Goal: Information Seeking & Learning: Learn about a topic

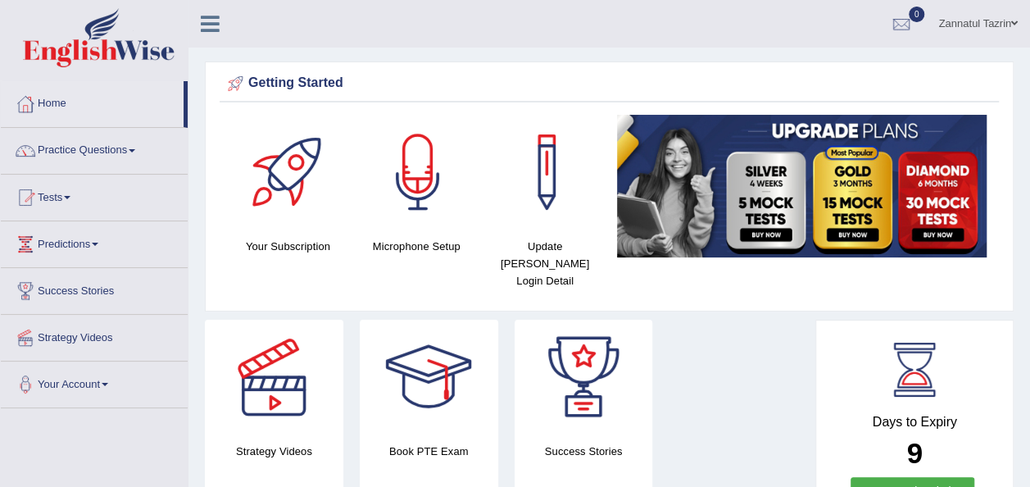
click at [75, 200] on link "Tests" at bounding box center [94, 195] width 187 height 41
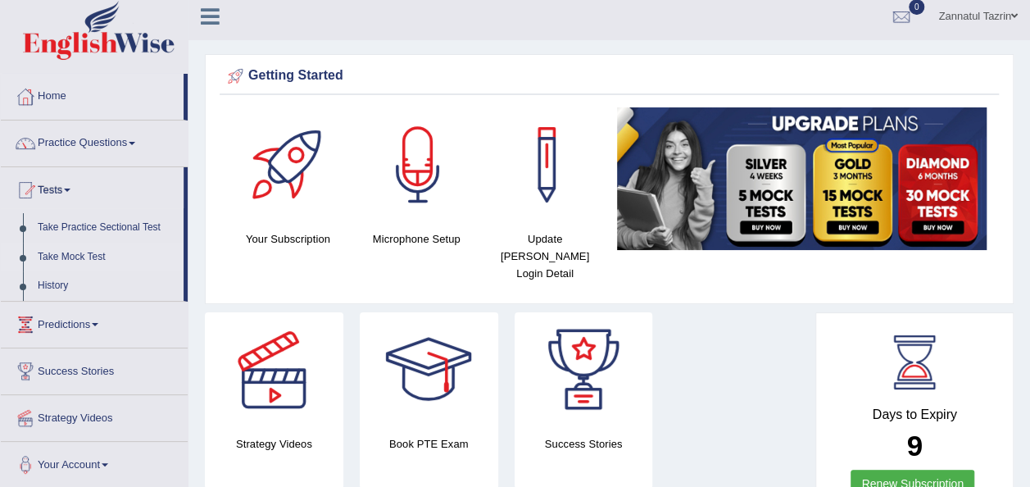
scroll to position [9, 0]
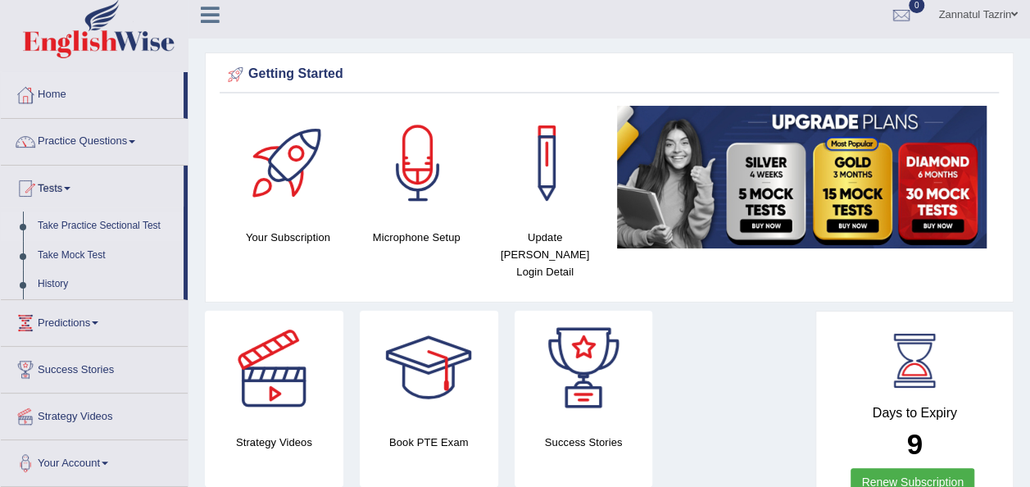
click at [154, 224] on link "Take Practice Sectional Test" at bounding box center [106, 226] width 153 height 30
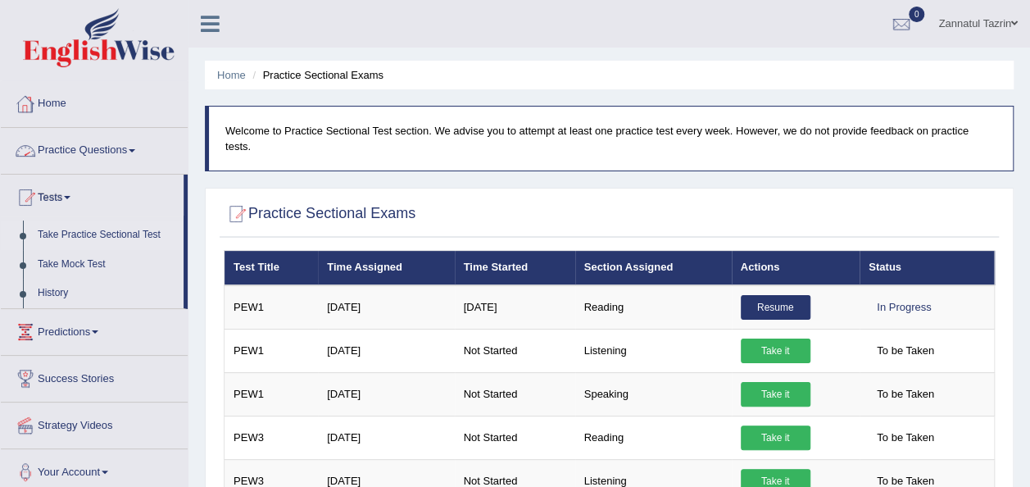
click at [139, 154] on link "Practice Questions" at bounding box center [94, 148] width 187 height 41
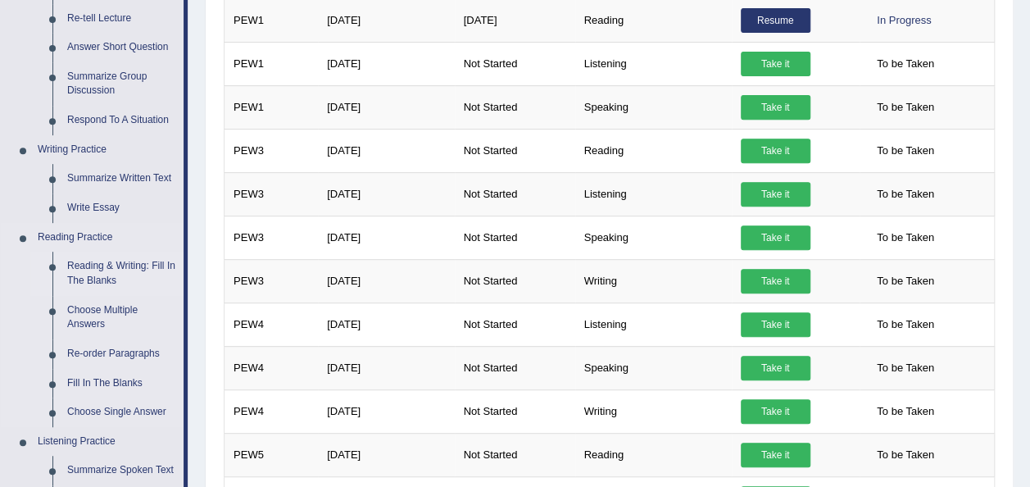
scroll to position [443, 0]
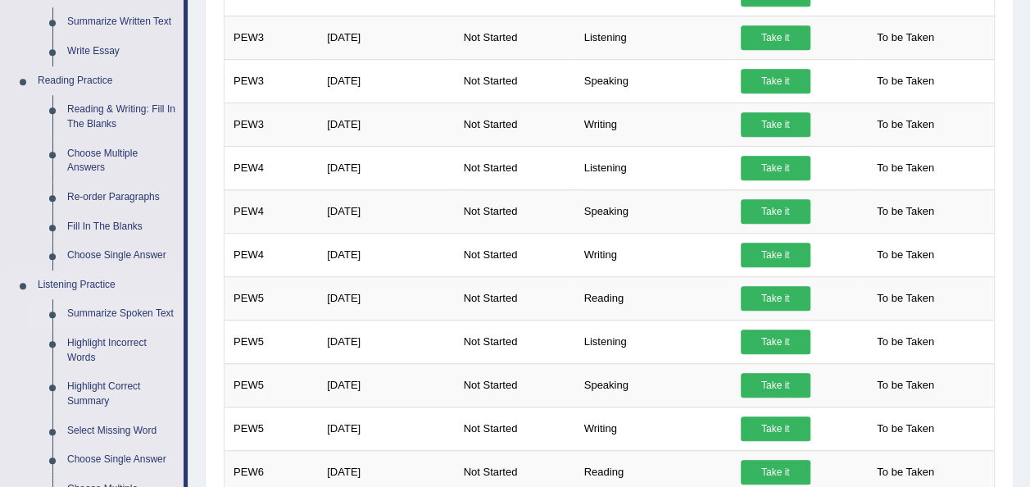
click at [118, 311] on link "Summarize Spoken Text" at bounding box center [122, 314] width 124 height 30
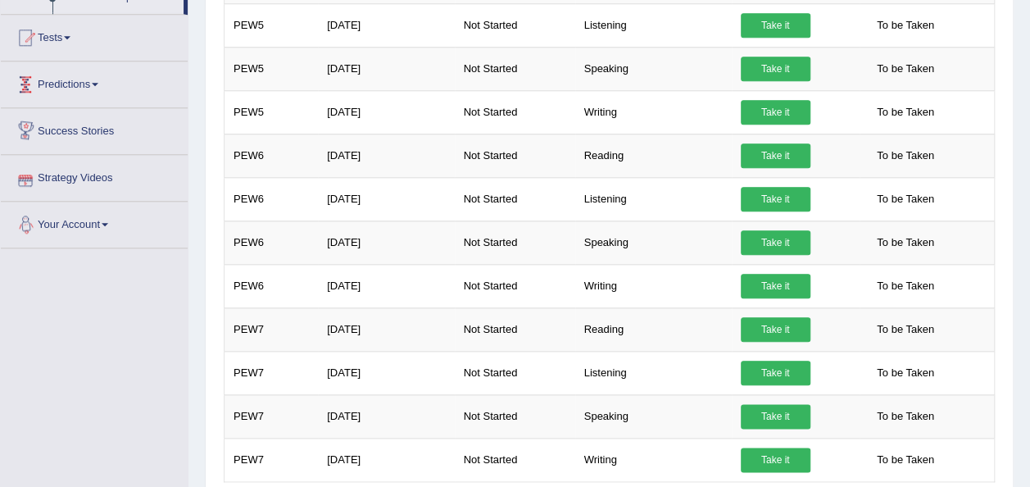
scroll to position [815, 0]
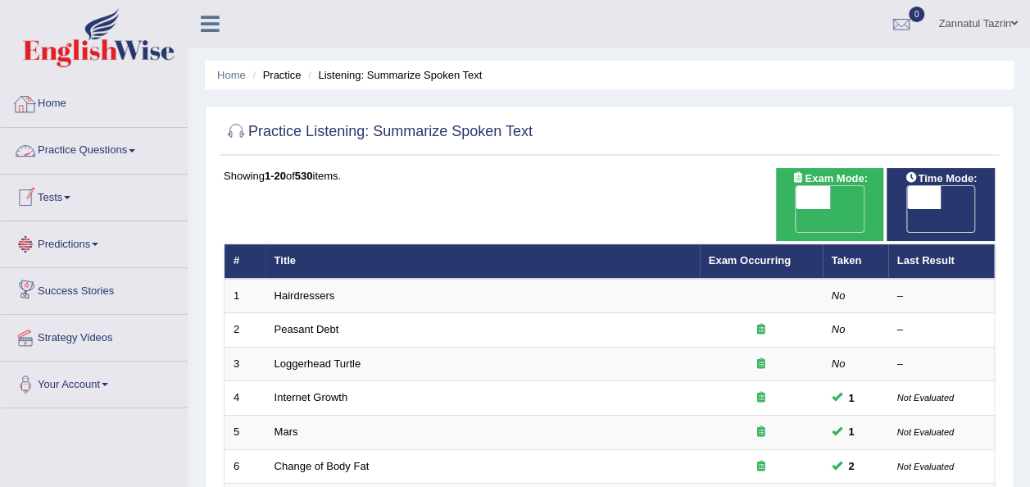
click at [49, 109] on link "Home" at bounding box center [94, 101] width 187 height 41
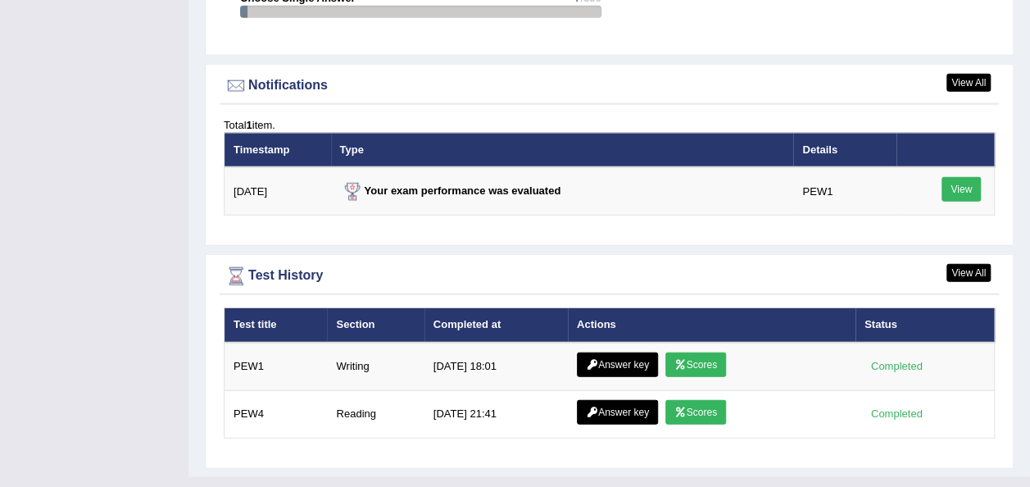
scroll to position [1956, 0]
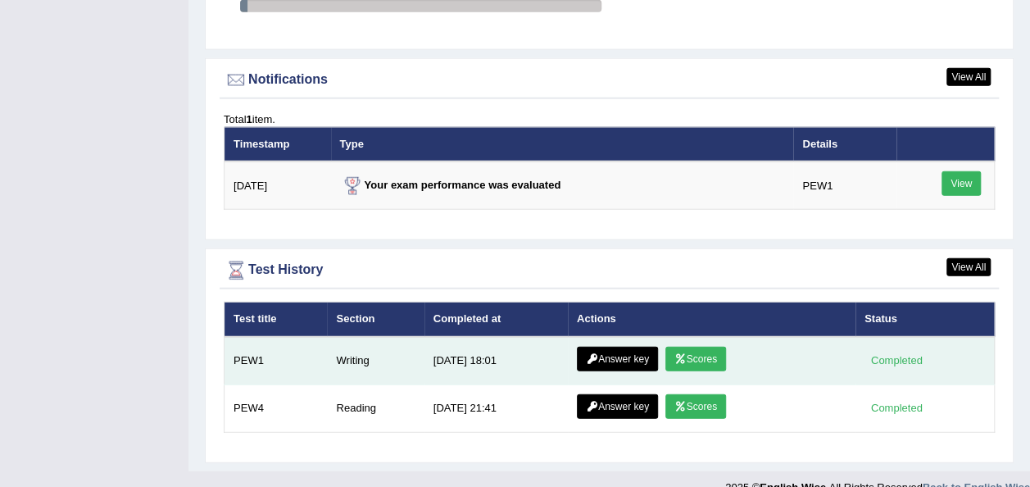
click at [626, 347] on link "Answer key" at bounding box center [617, 359] width 81 height 25
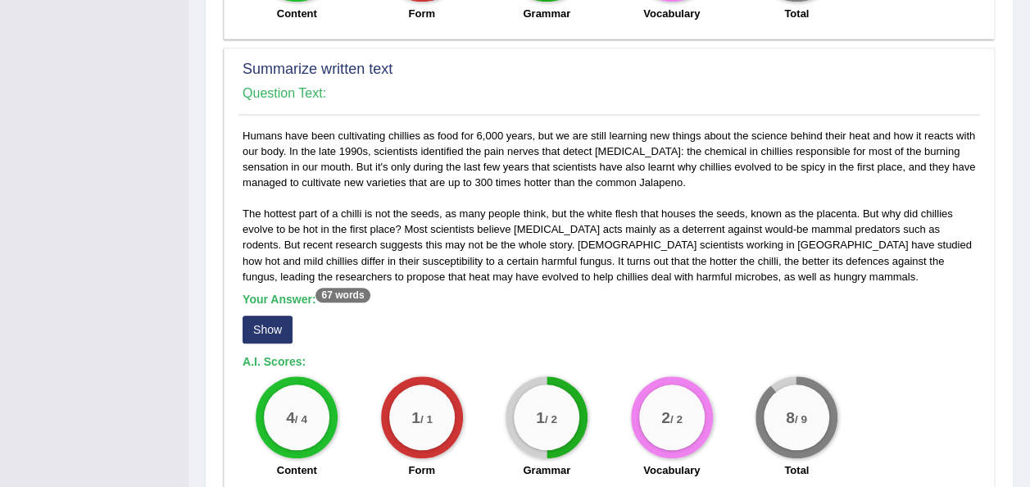
scroll to position [682, 0]
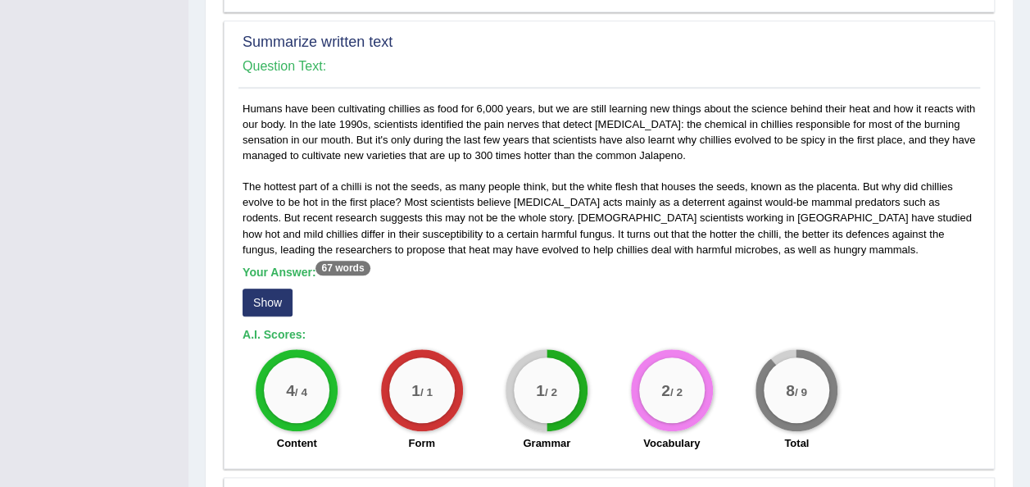
click at [274, 303] on button "Show" at bounding box center [268, 303] width 50 height 28
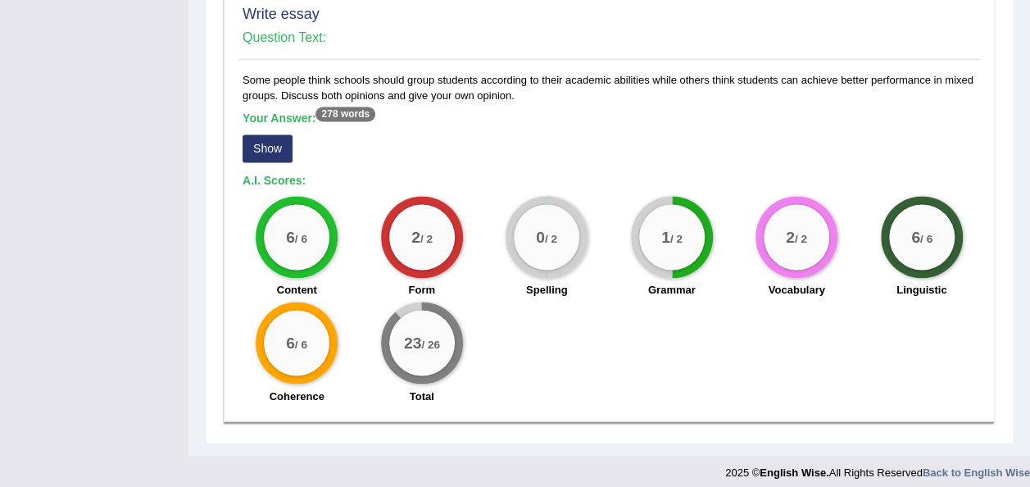
scroll to position [1176, 0]
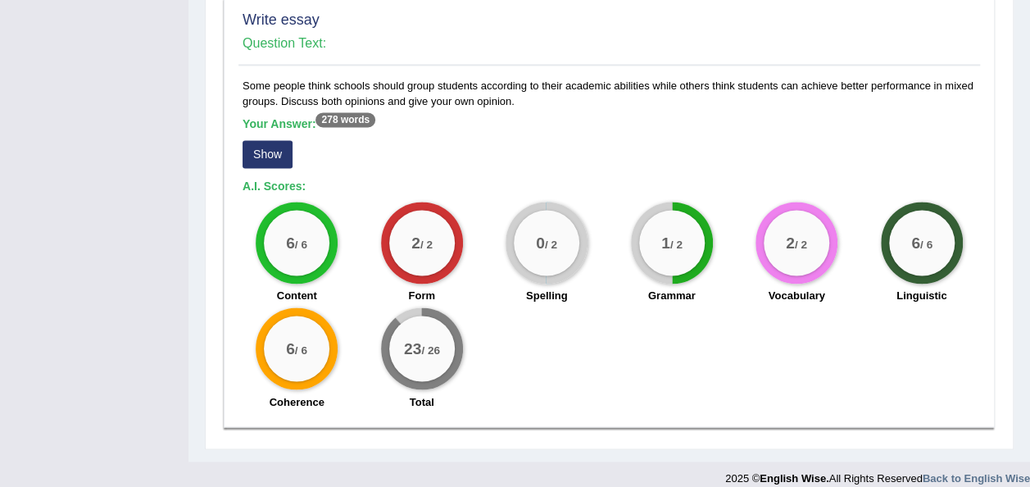
click at [270, 151] on button "Show" at bounding box center [268, 154] width 50 height 28
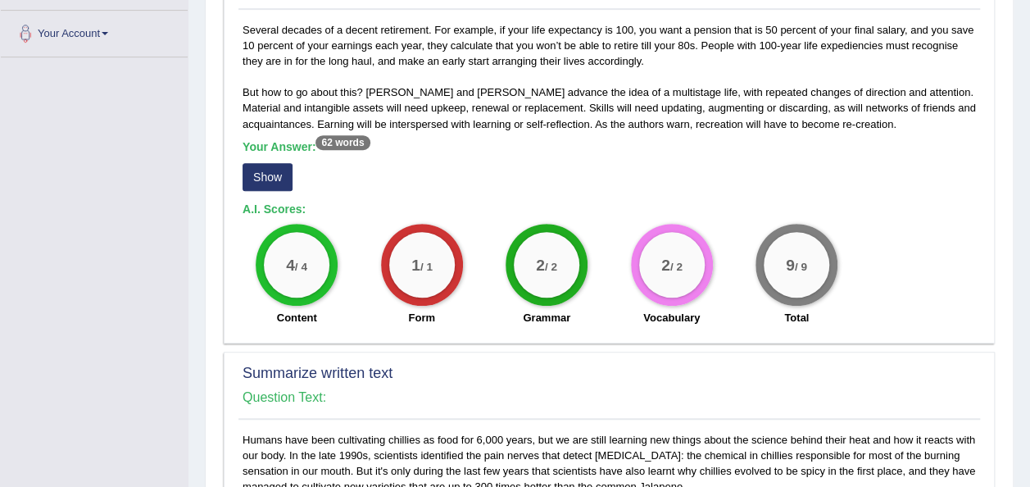
scroll to position [0, 0]
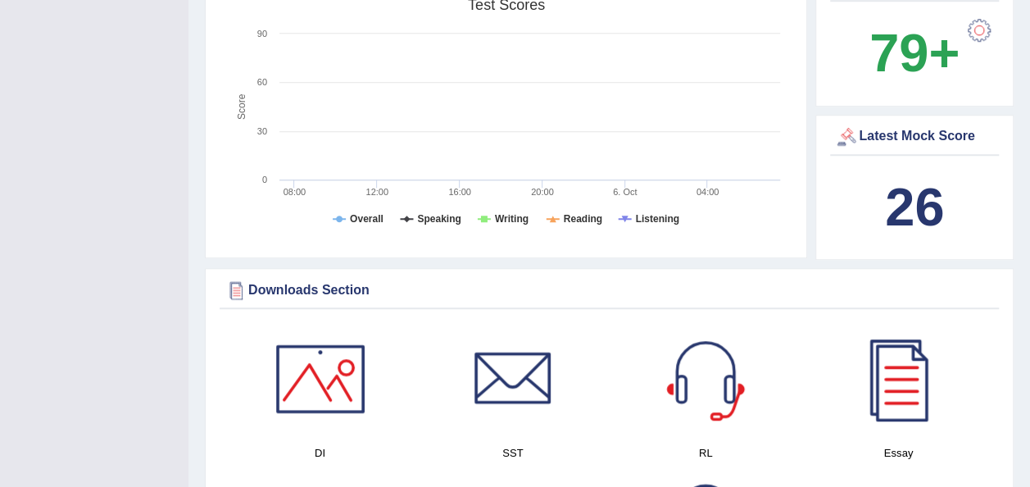
scroll to position [576, 0]
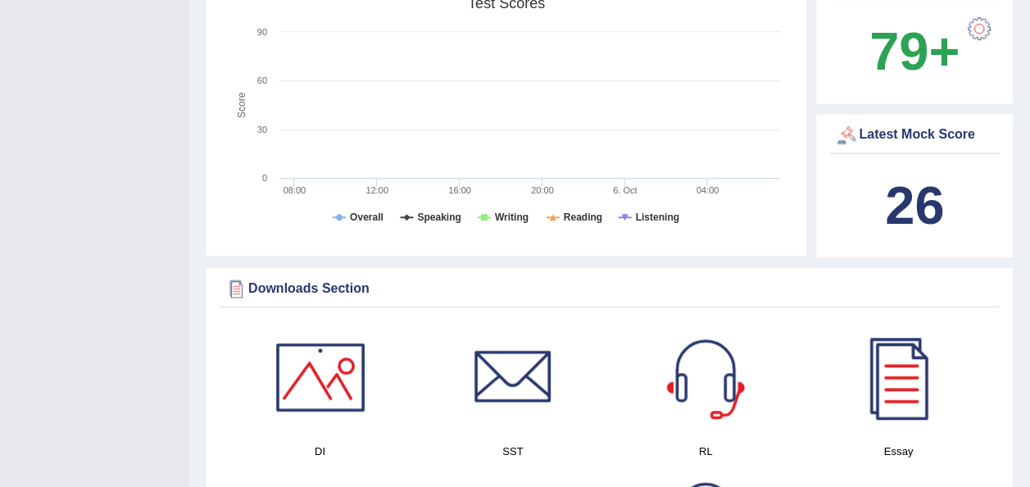
click at [843, 123] on div at bounding box center [846, 135] width 25 height 25
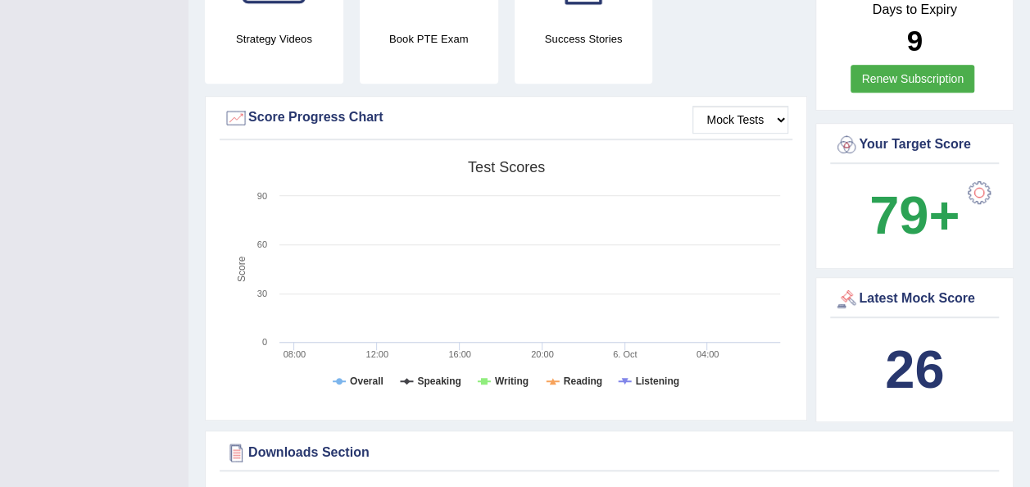
scroll to position [413, 0]
click at [780, 105] on select "Mock Tests" at bounding box center [741, 119] width 96 height 28
click at [640, 110] on div "Score Progress Chart" at bounding box center [506, 117] width 565 height 25
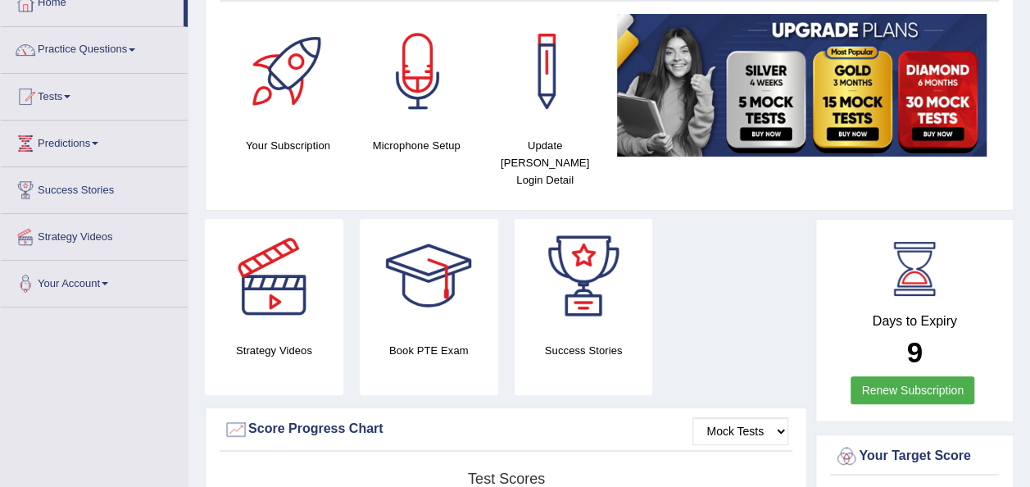
scroll to position [0, 0]
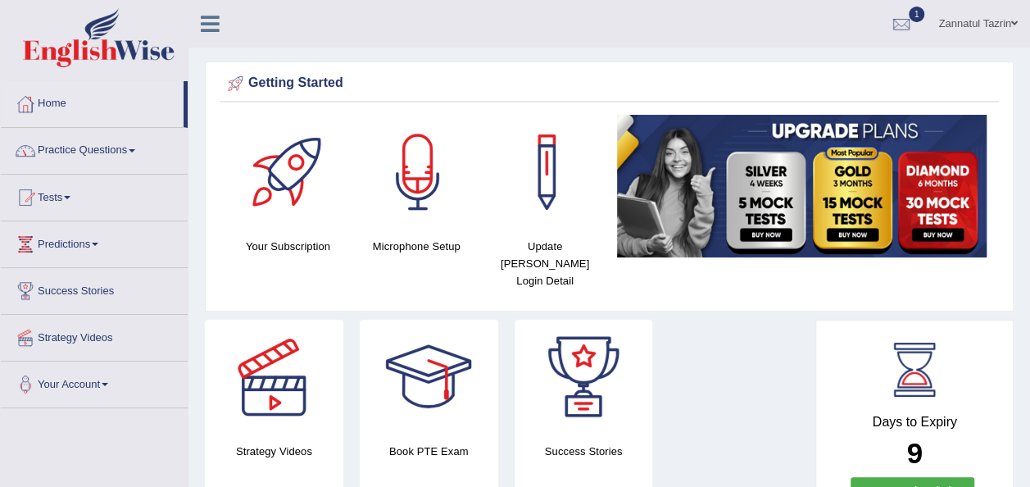
click at [70, 196] on span at bounding box center [67, 197] width 7 height 3
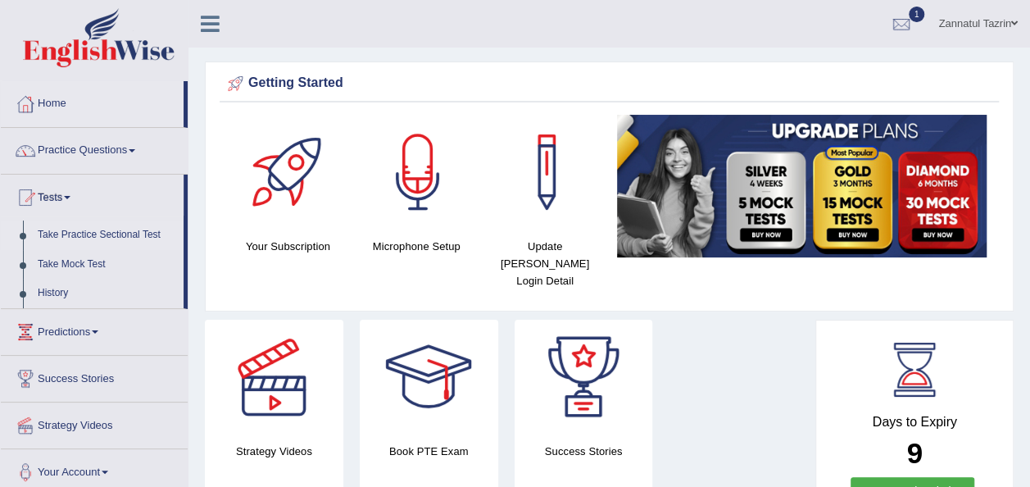
click at [130, 234] on link "Take Practice Sectional Test" at bounding box center [106, 235] width 153 height 30
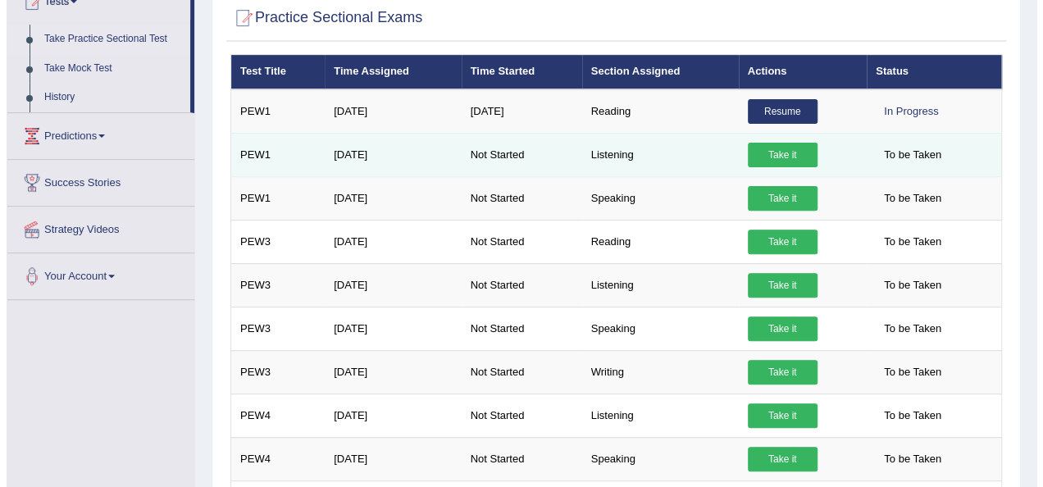
scroll to position [204, 0]
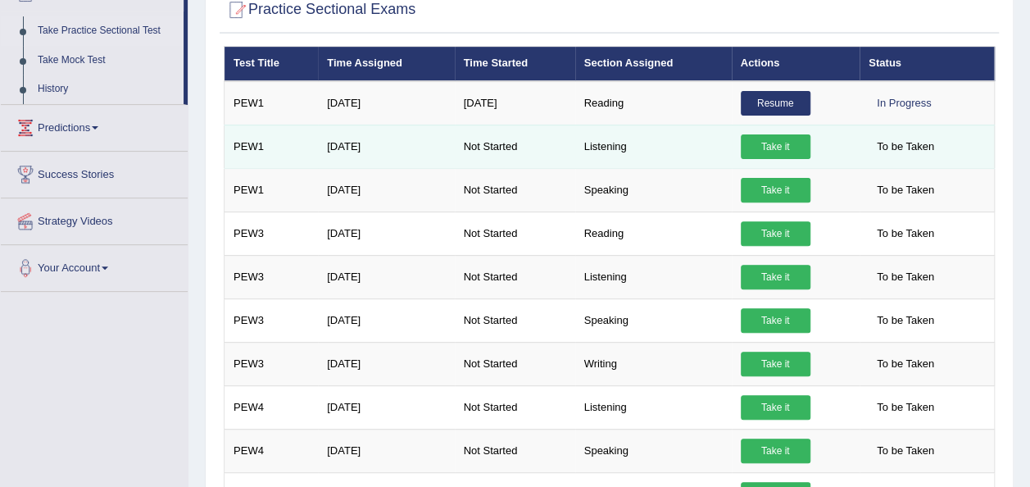
click at [768, 134] on link "Take it" at bounding box center [776, 146] width 70 height 25
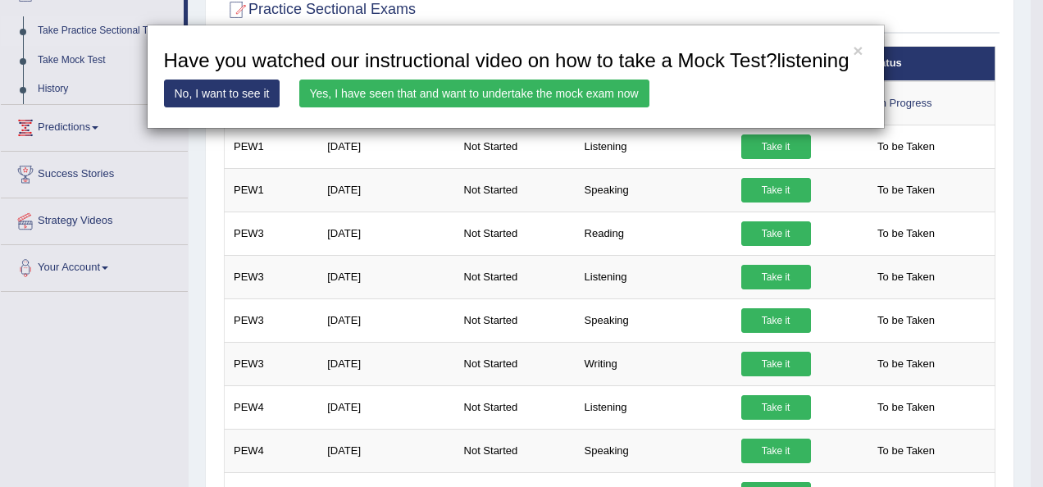
click at [569, 90] on link "Yes, I have seen that and want to undertake the mock exam now" at bounding box center [474, 94] width 350 height 28
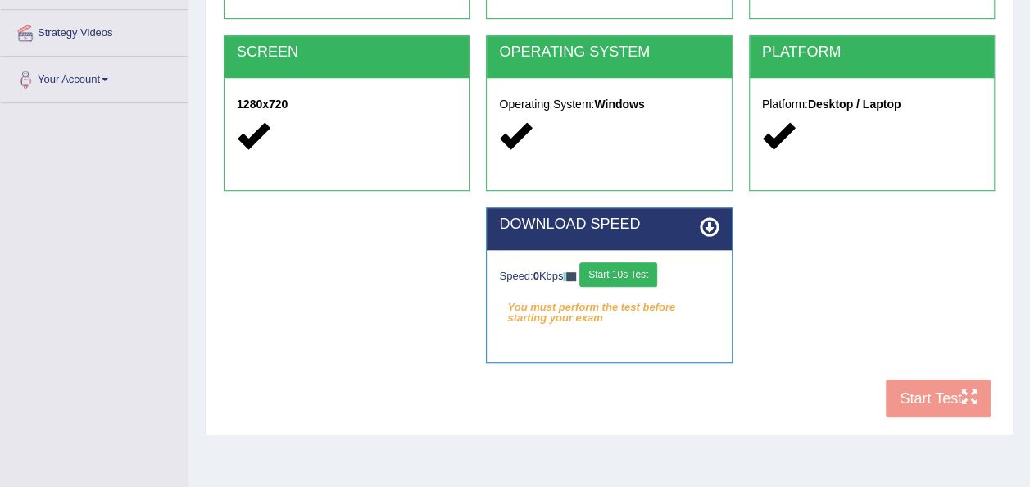
scroll to position [306, 0]
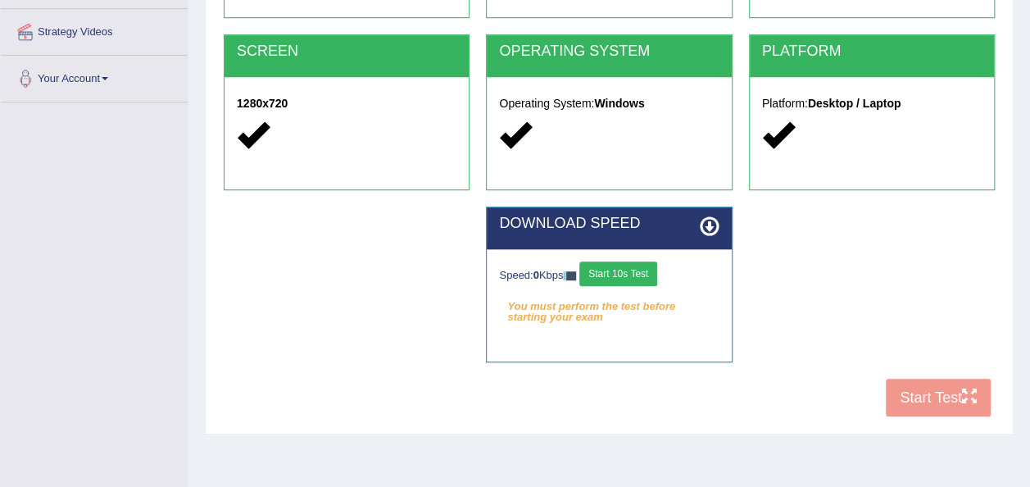
click at [629, 272] on button "Start 10s Test" at bounding box center [618, 273] width 78 height 25
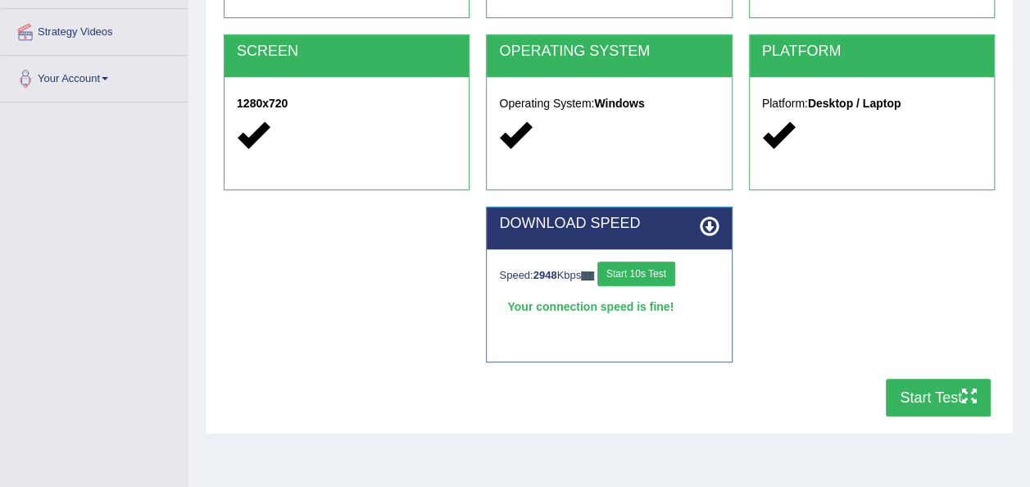
click at [936, 399] on button "Start Test" at bounding box center [938, 398] width 105 height 38
